Goal: Task Accomplishment & Management: Use online tool/utility

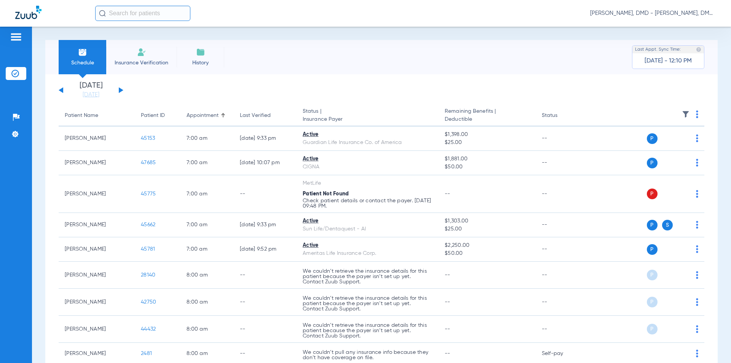
click at [137, 48] on img at bounding box center [141, 52] width 9 height 9
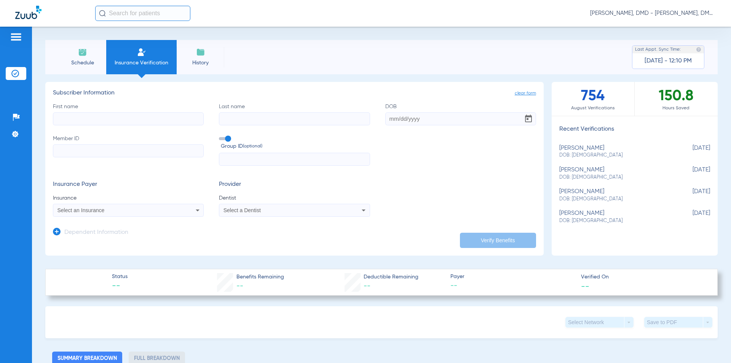
click at [137, 116] on input "First name" at bounding box center [128, 118] width 151 height 13
type input "savannah"
type input "free"
click at [108, 65] on li "Insurance Verification" at bounding box center [141, 57] width 70 height 34
click at [148, 7] on input "text" at bounding box center [142, 13] width 95 height 15
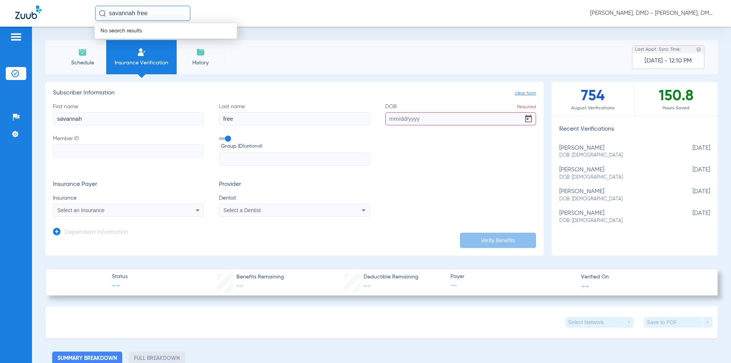
drag, startPoint x: 139, startPoint y: 14, endPoint x: 66, endPoint y: 13, distance: 72.4
click at [72, 14] on div "savannah free No search results [PERSON_NAME], DMD - [PERSON_NAME], DMD" at bounding box center [365, 13] width 731 height 27
click at [136, 16] on input "free" at bounding box center [142, 13] width 95 height 15
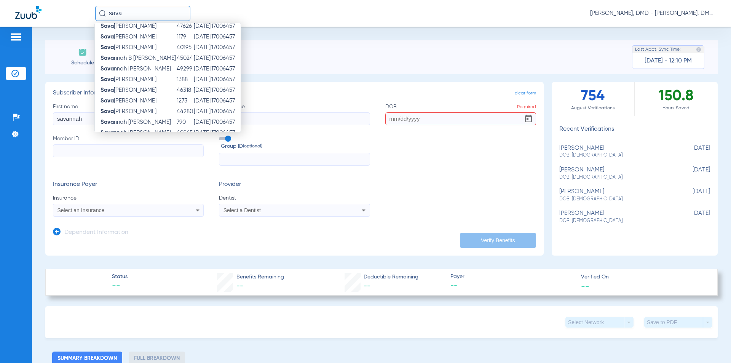
scroll to position [6, 0]
type input "sava"
click at [176, 32] on td "1385" at bounding box center [184, 34] width 17 height 11
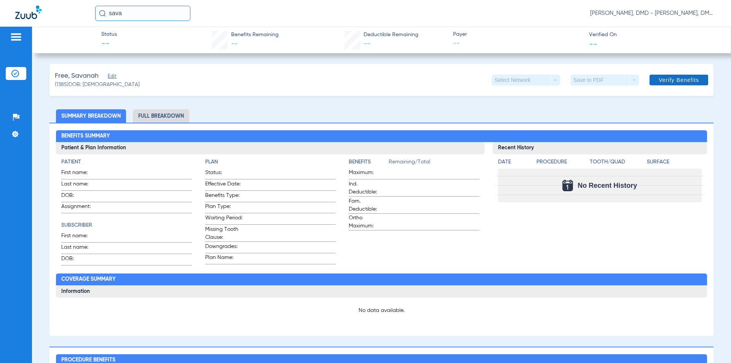
click at [675, 88] on span at bounding box center [678, 80] width 59 height 18
